Goal: Task Accomplishment & Management: Complete application form

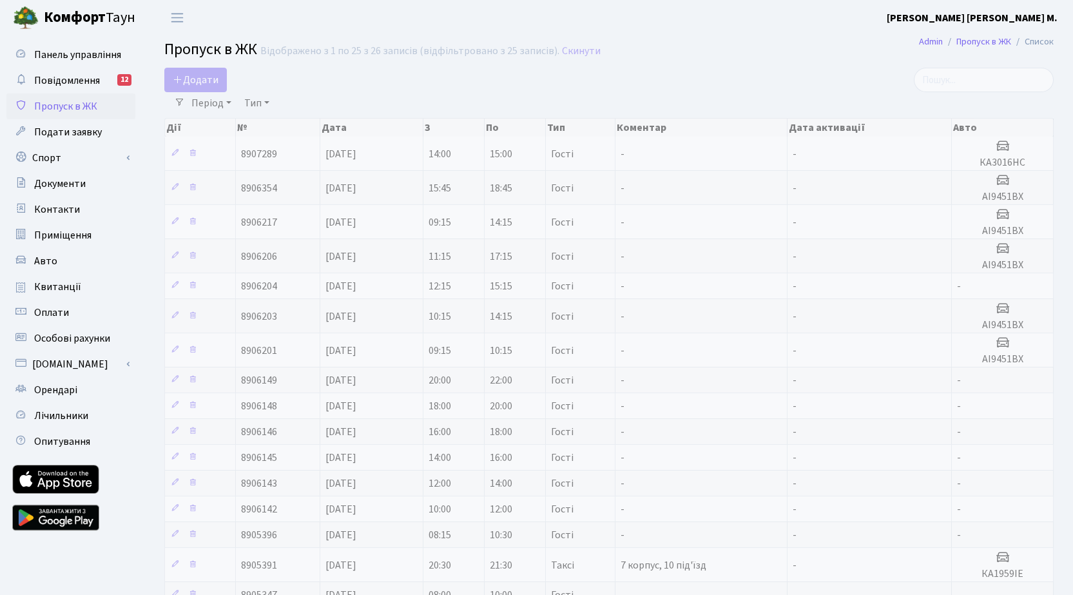
select select "25"
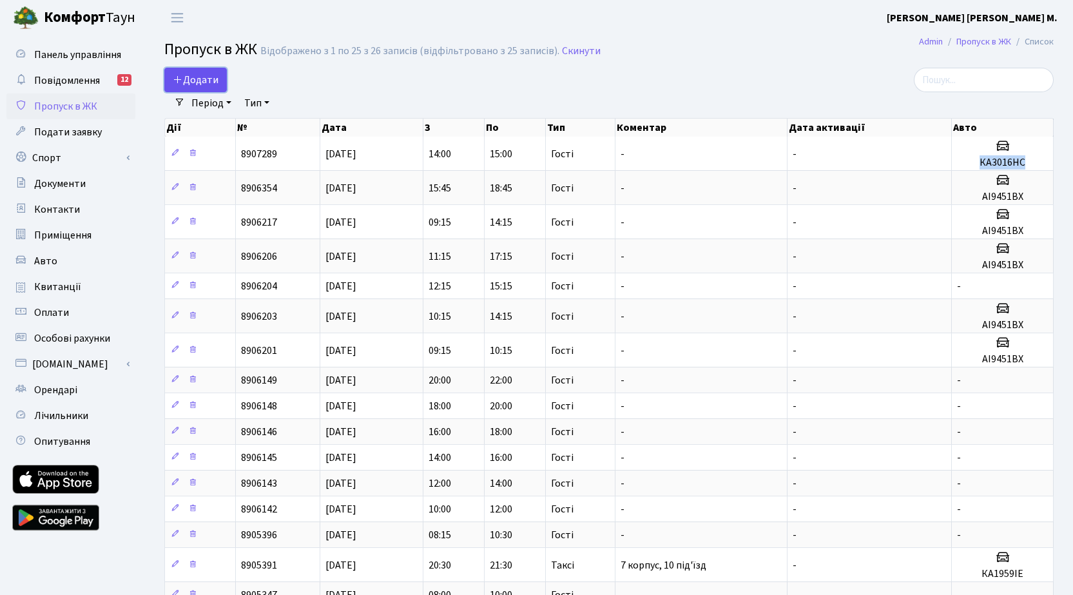
click at [199, 82] on span "Додати" at bounding box center [196, 80] width 46 height 14
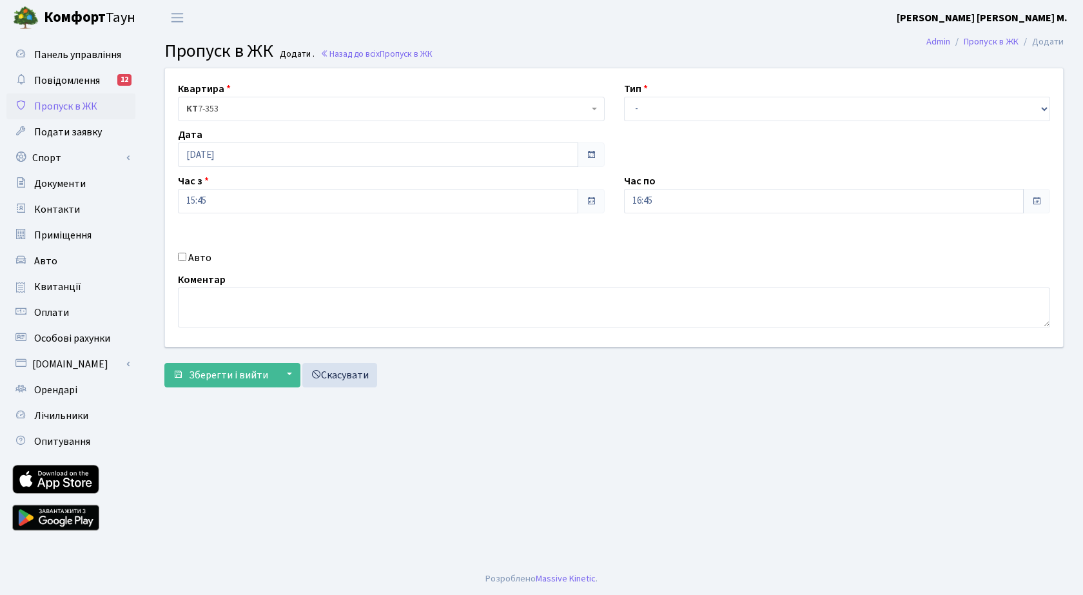
click at [177, 255] on div "Авто" at bounding box center [391, 257] width 446 height 15
click at [180, 258] on input "Авто" at bounding box center [182, 257] width 8 height 8
checkbox input "true"
click at [647, 110] on select "- Доставка Таксі Гості Сервіс" at bounding box center [837, 109] width 427 height 24
select select "3"
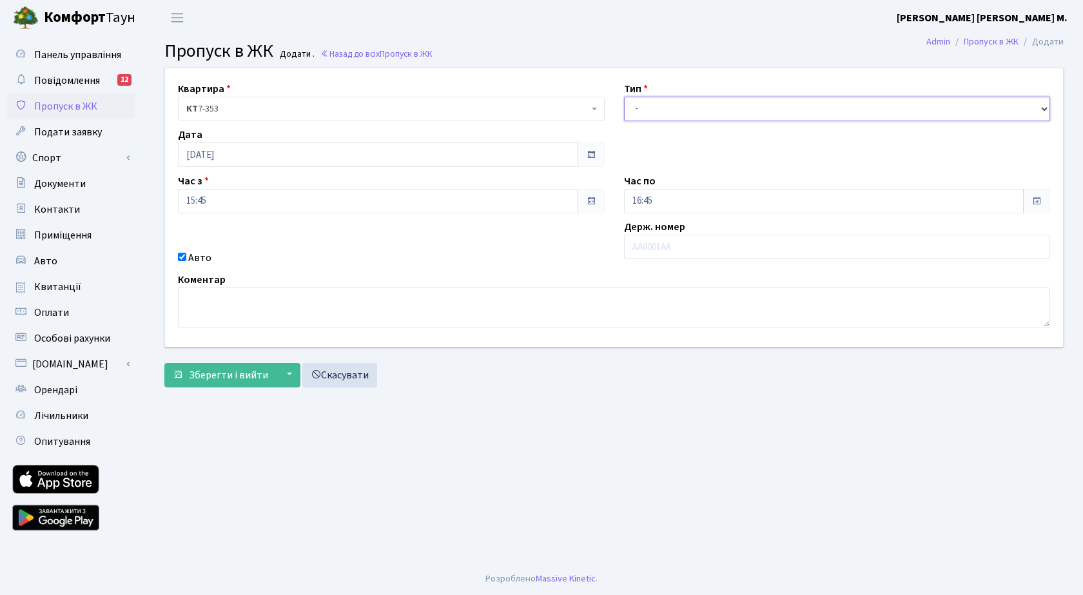
click at [624, 97] on select "- Доставка Таксі Гості Сервіс" at bounding box center [837, 109] width 427 height 24
paste input "ВВ0076ВМ"
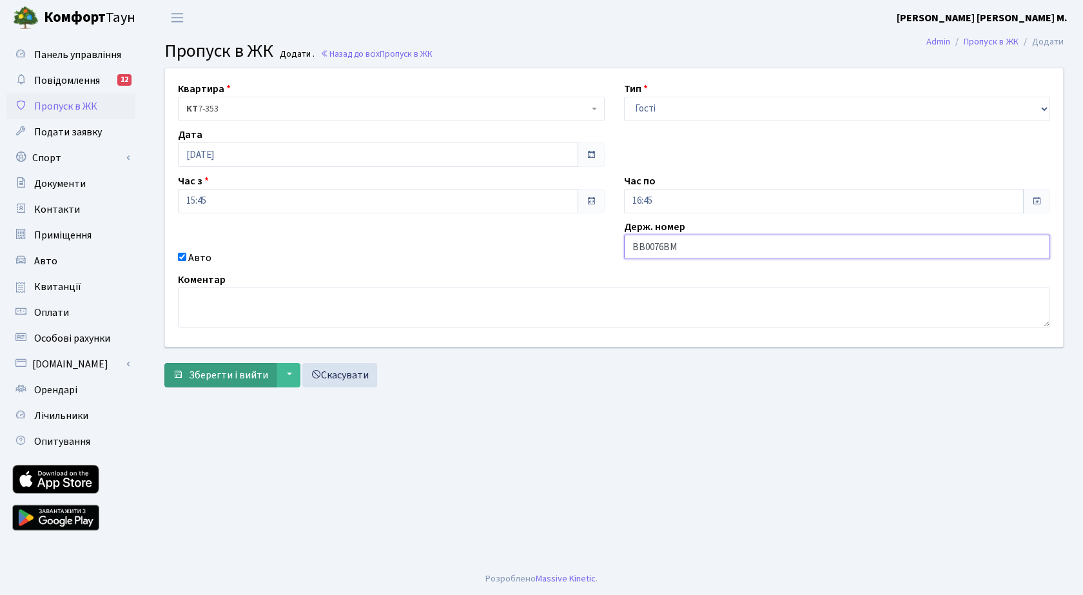
type input "ВВ0076ВМ"
click at [222, 378] on span "Зберегти і вийти" at bounding box center [228, 375] width 79 height 14
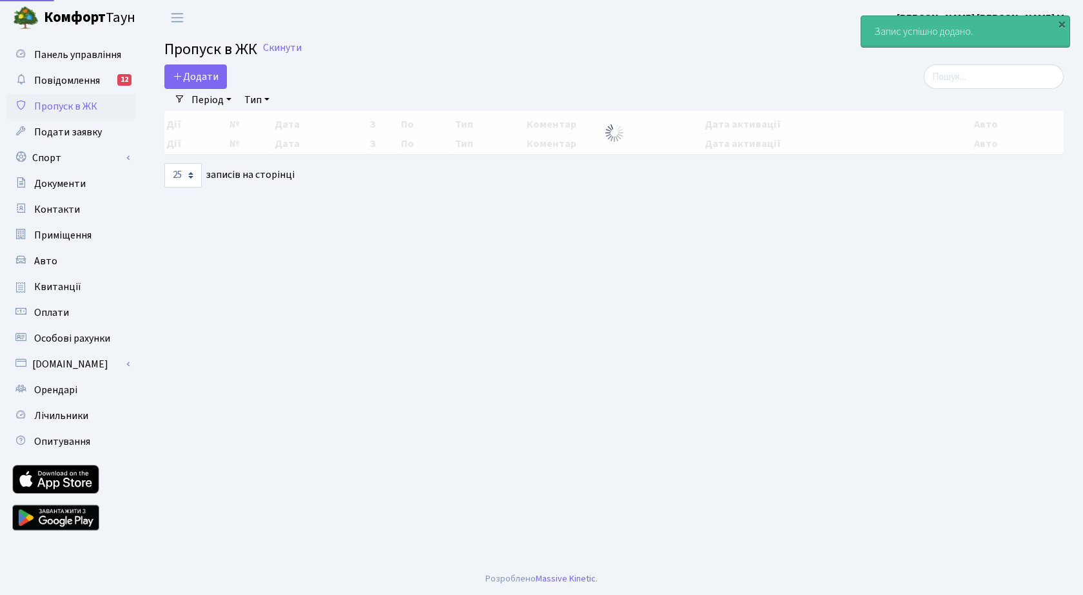
select select "25"
